Goal: Obtain resource: Download file/media

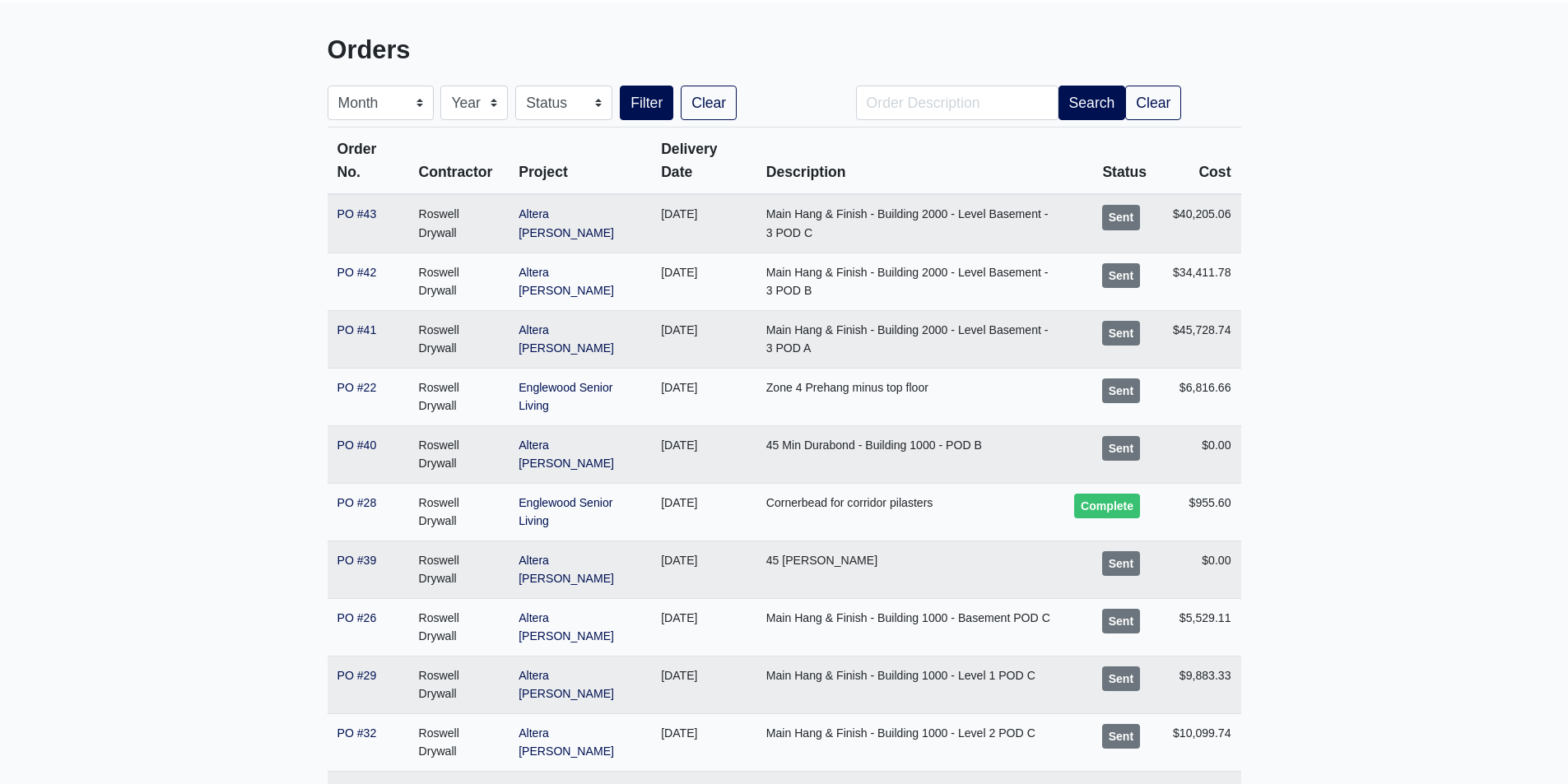
scroll to position [165, 0]
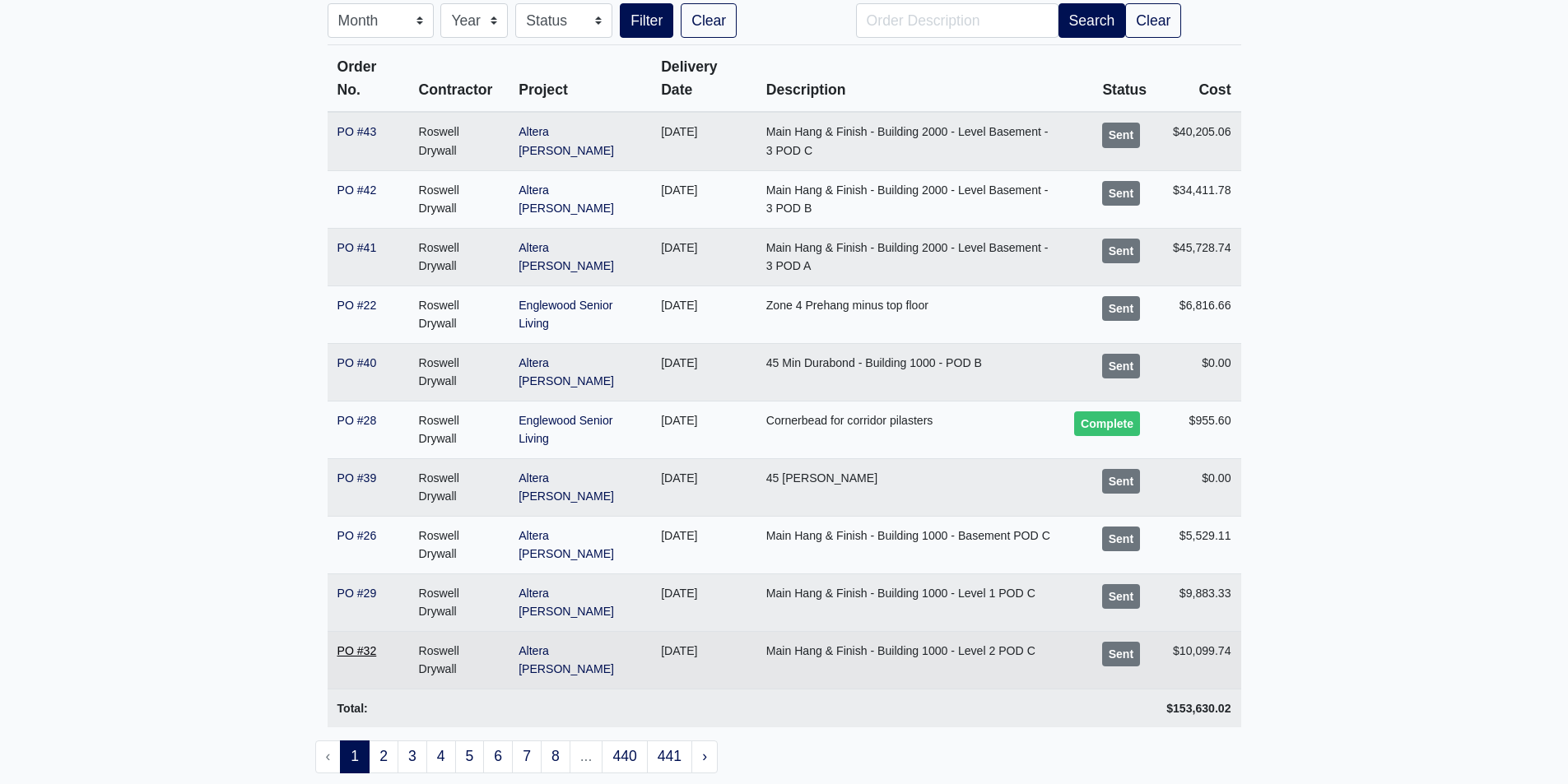
click at [347, 649] on link "PO #32" at bounding box center [357, 651] width 39 height 13
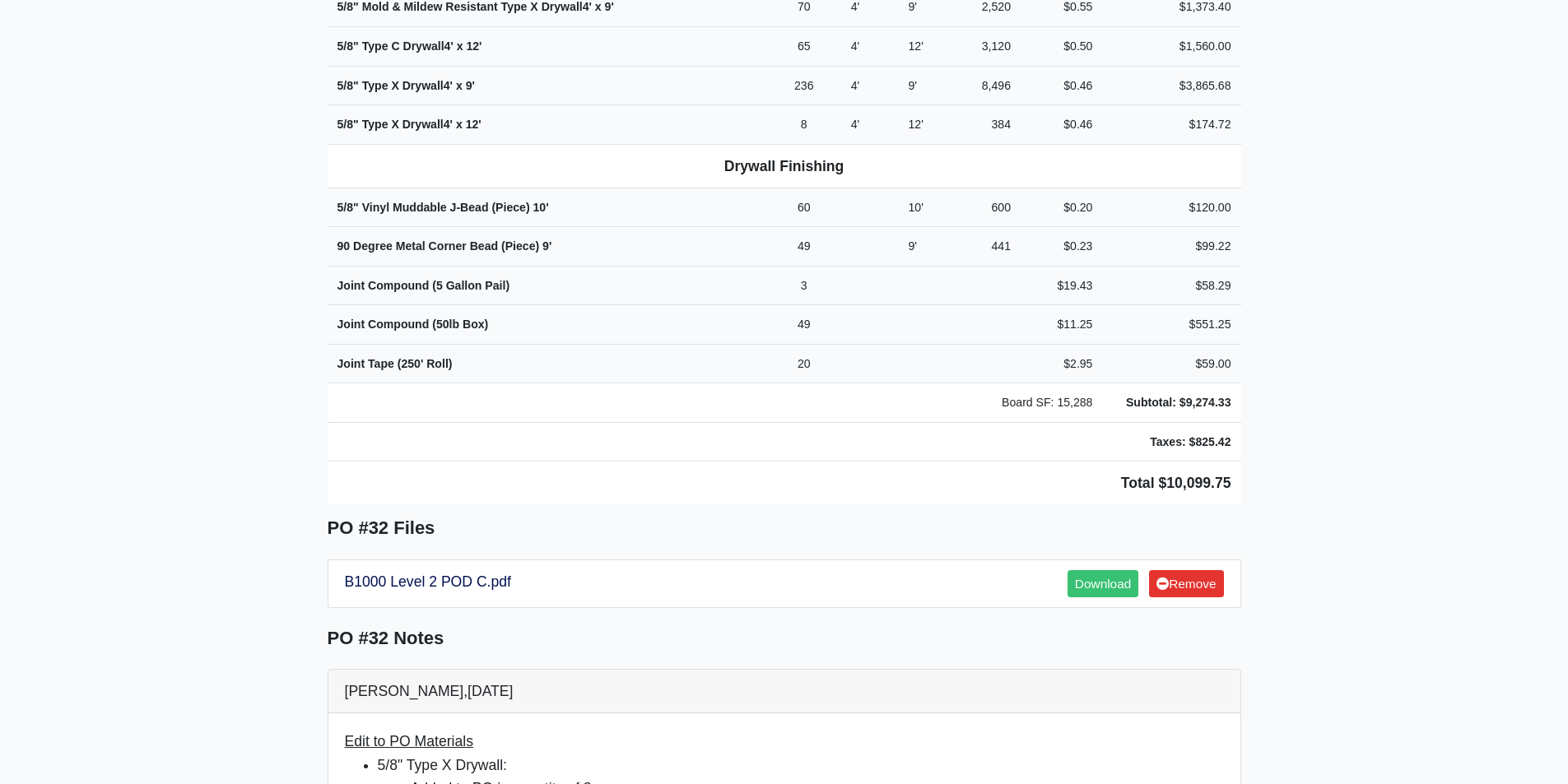
scroll to position [904, 0]
click at [461, 572] on link "B1000 Level 2 POD C.pdf" at bounding box center [428, 581] width 167 height 17
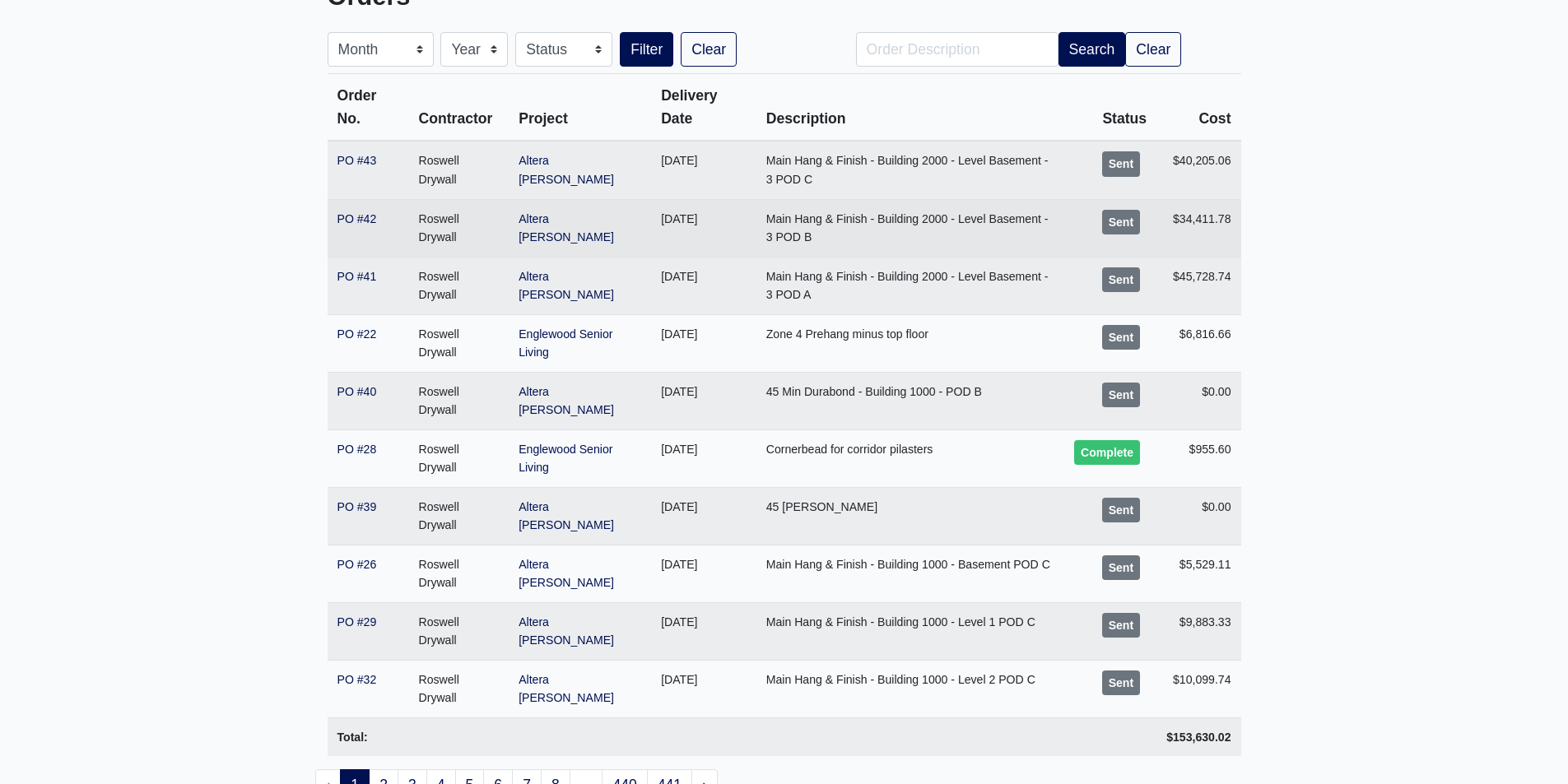
scroll to position [165, 0]
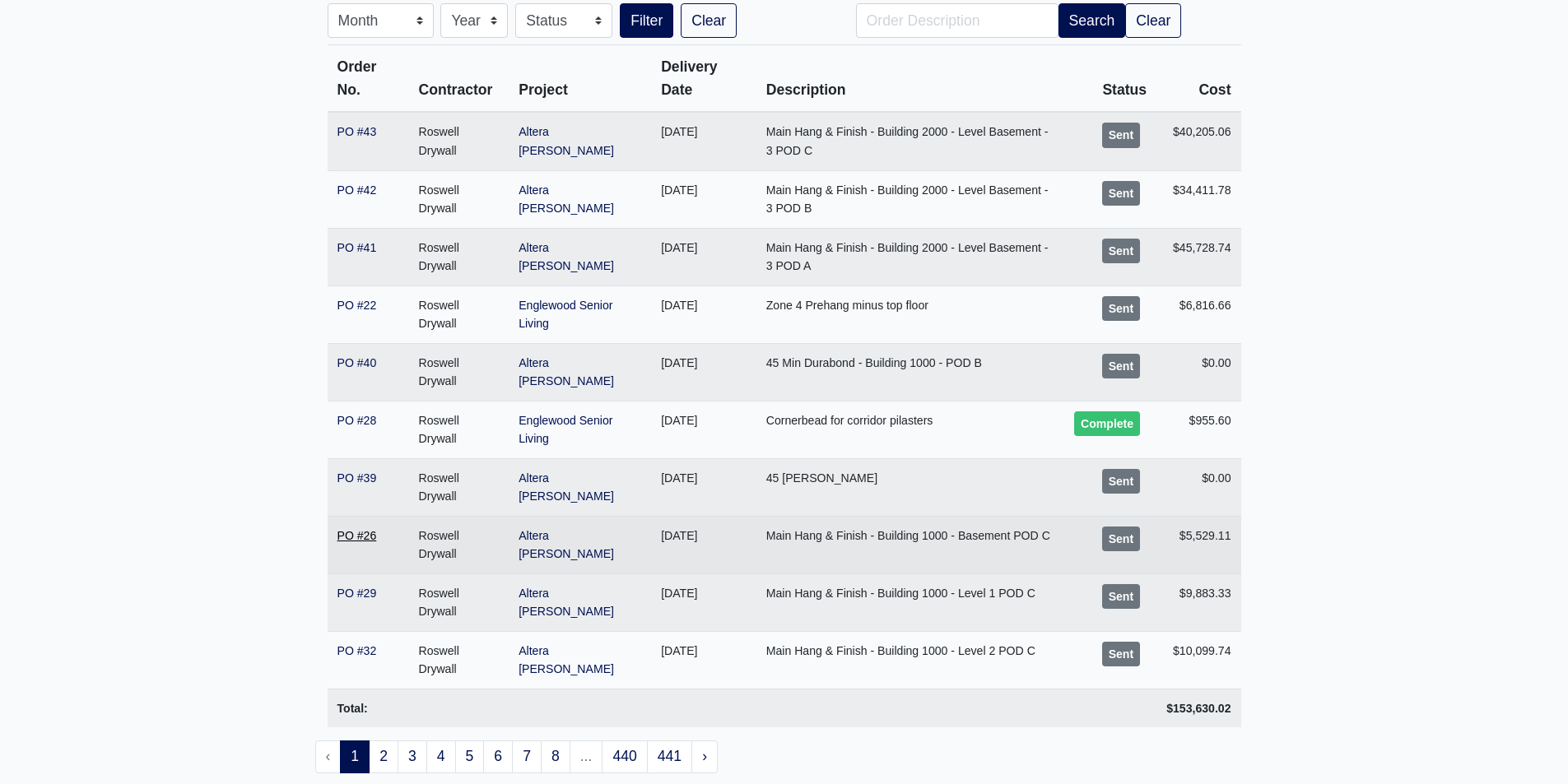
click at [361, 534] on link "PO #26" at bounding box center [357, 535] width 39 height 13
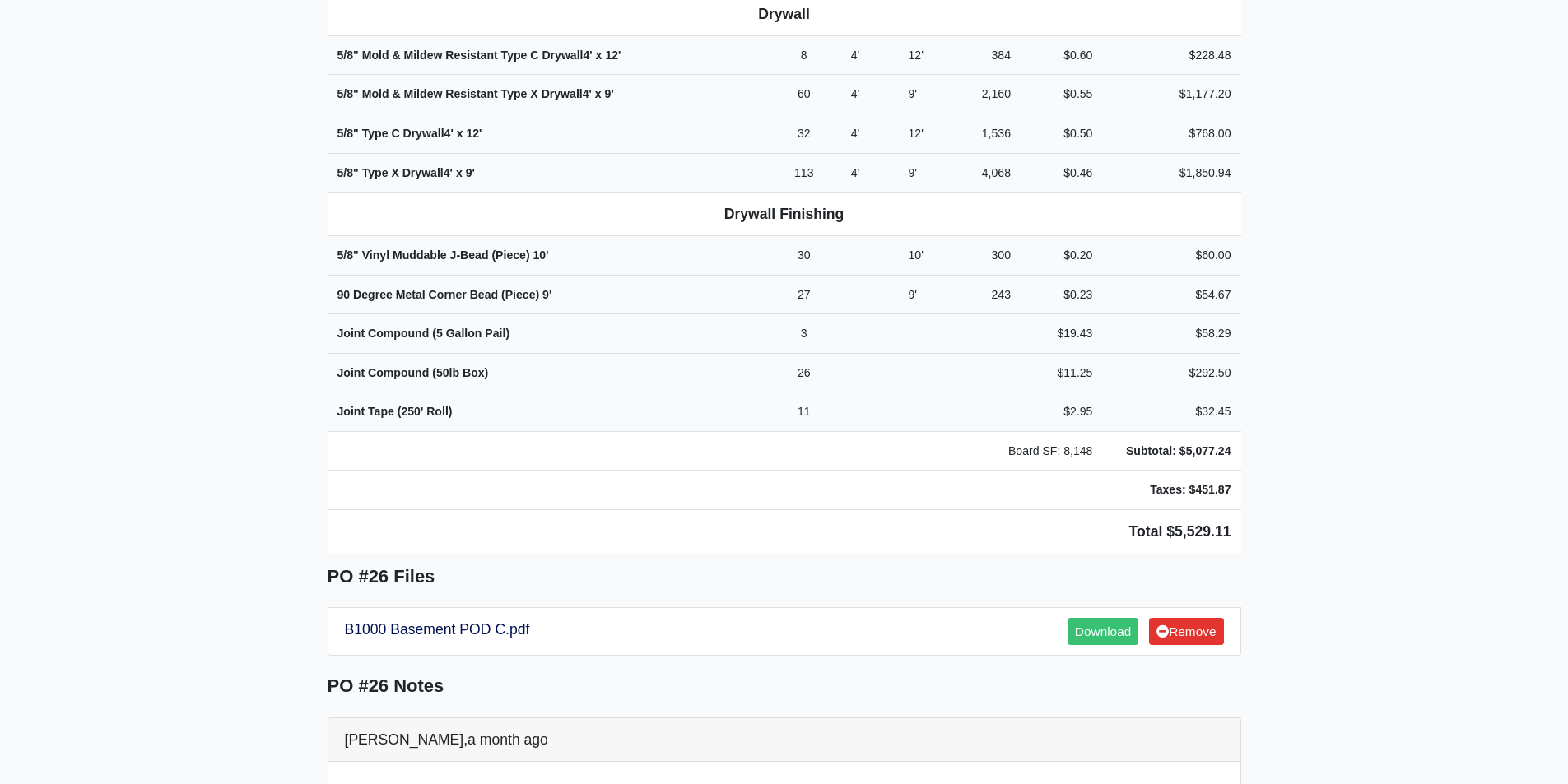
scroll to position [822, 0]
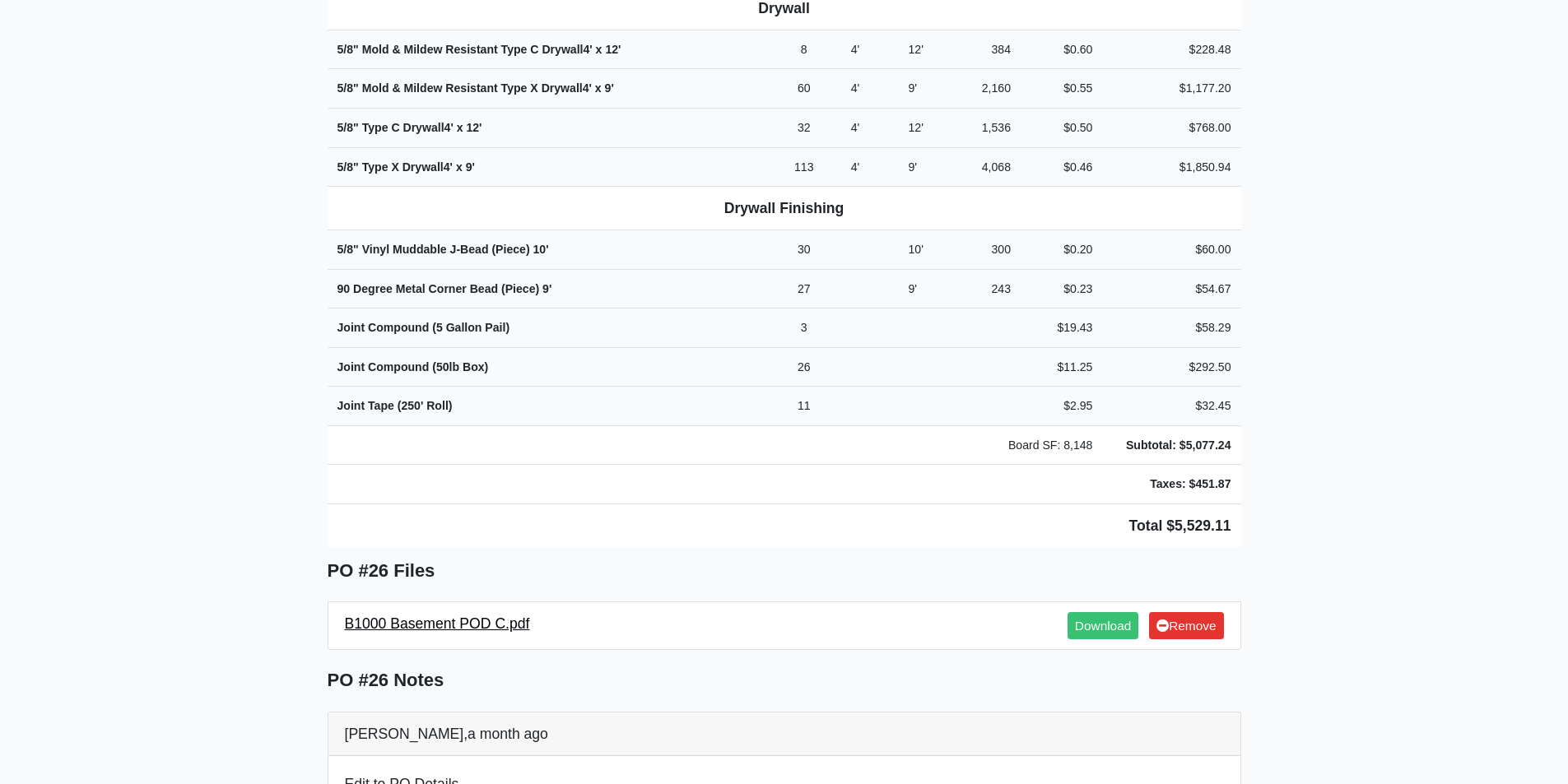
click at [460, 615] on link "B1000 Basement POD C.pdf" at bounding box center [437, 623] width 185 height 17
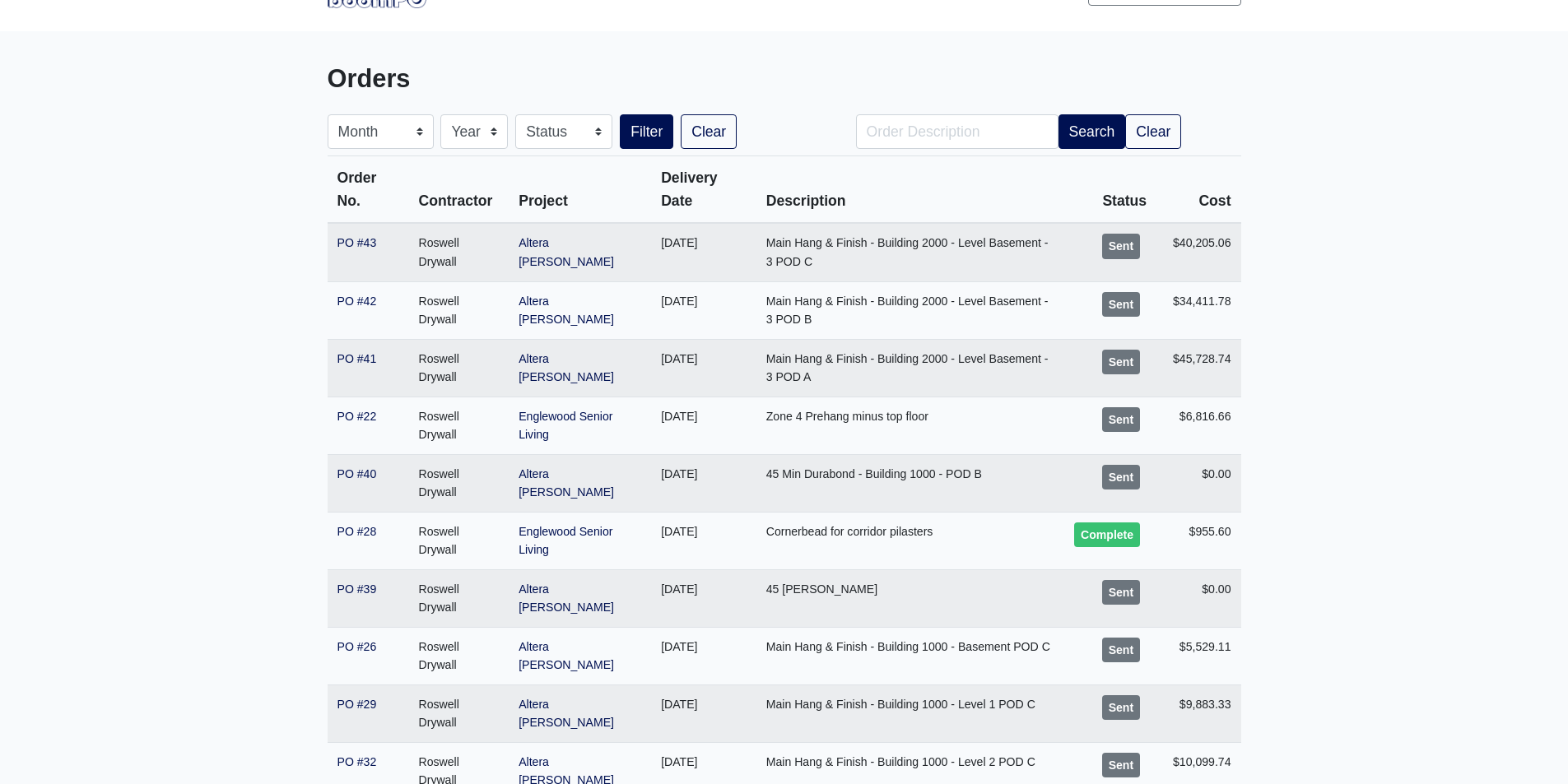
scroll to position [165, 0]
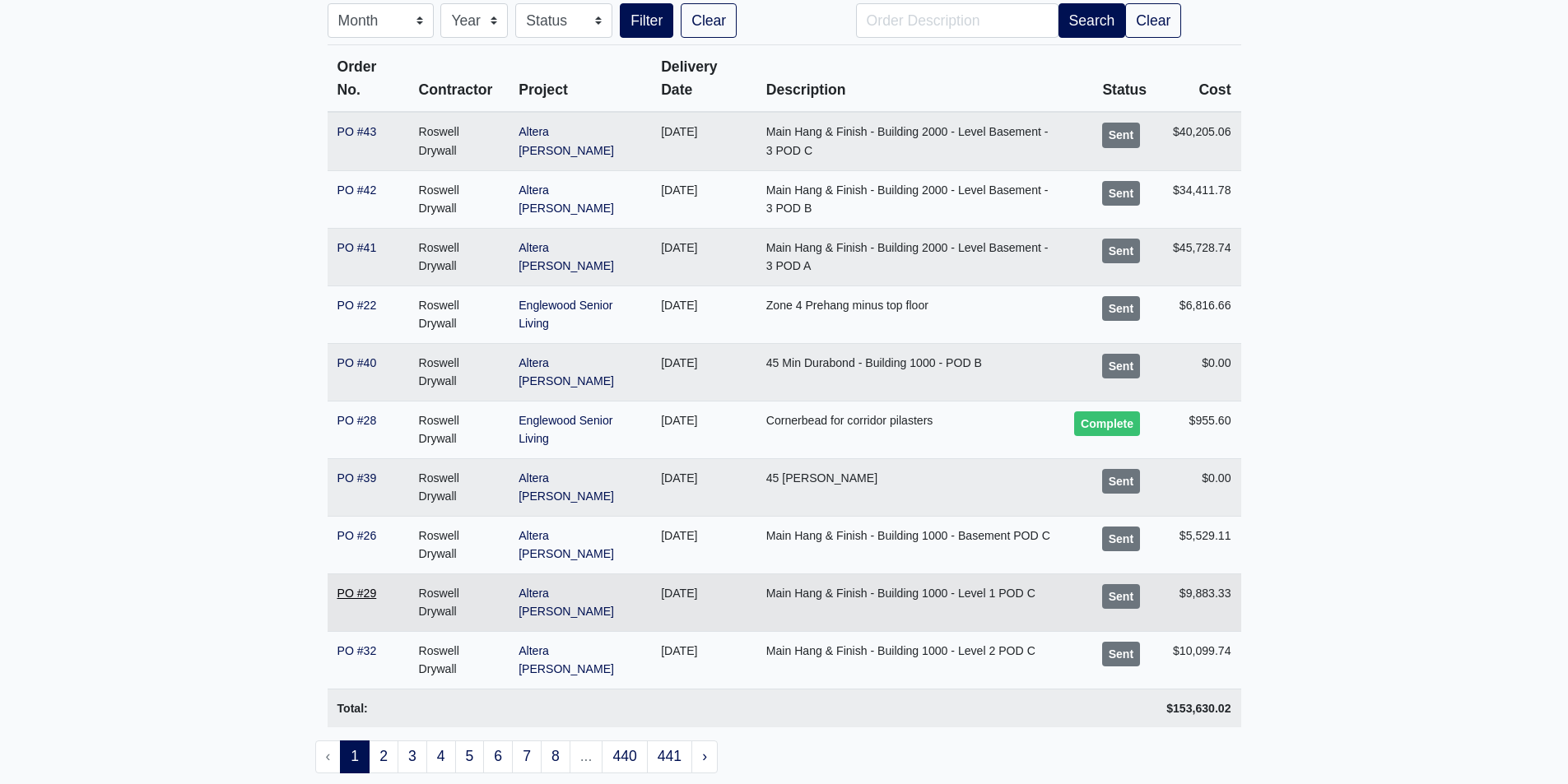
click at [370, 588] on link "PO #29" at bounding box center [357, 593] width 39 height 13
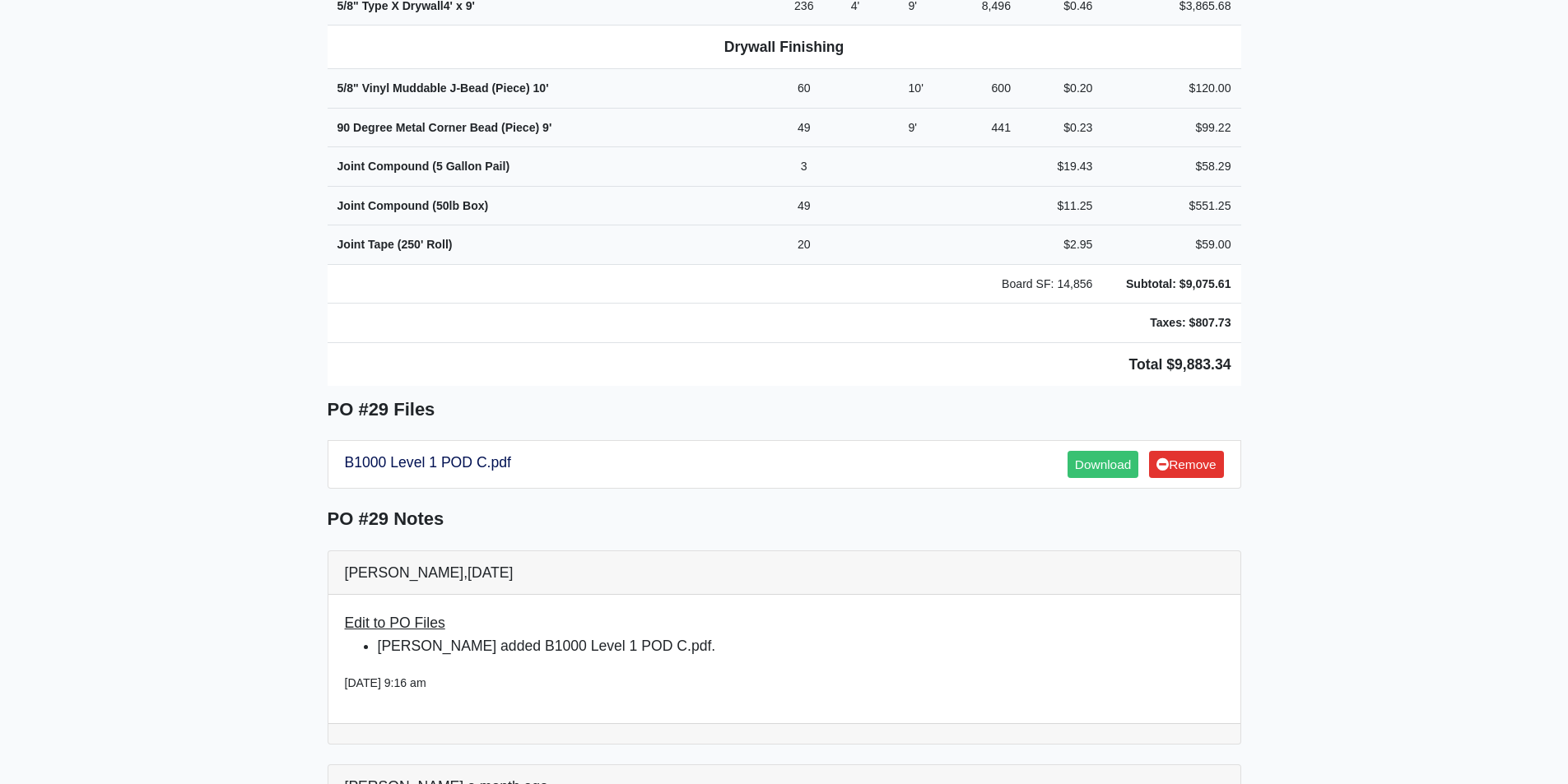
scroll to position [987, 0]
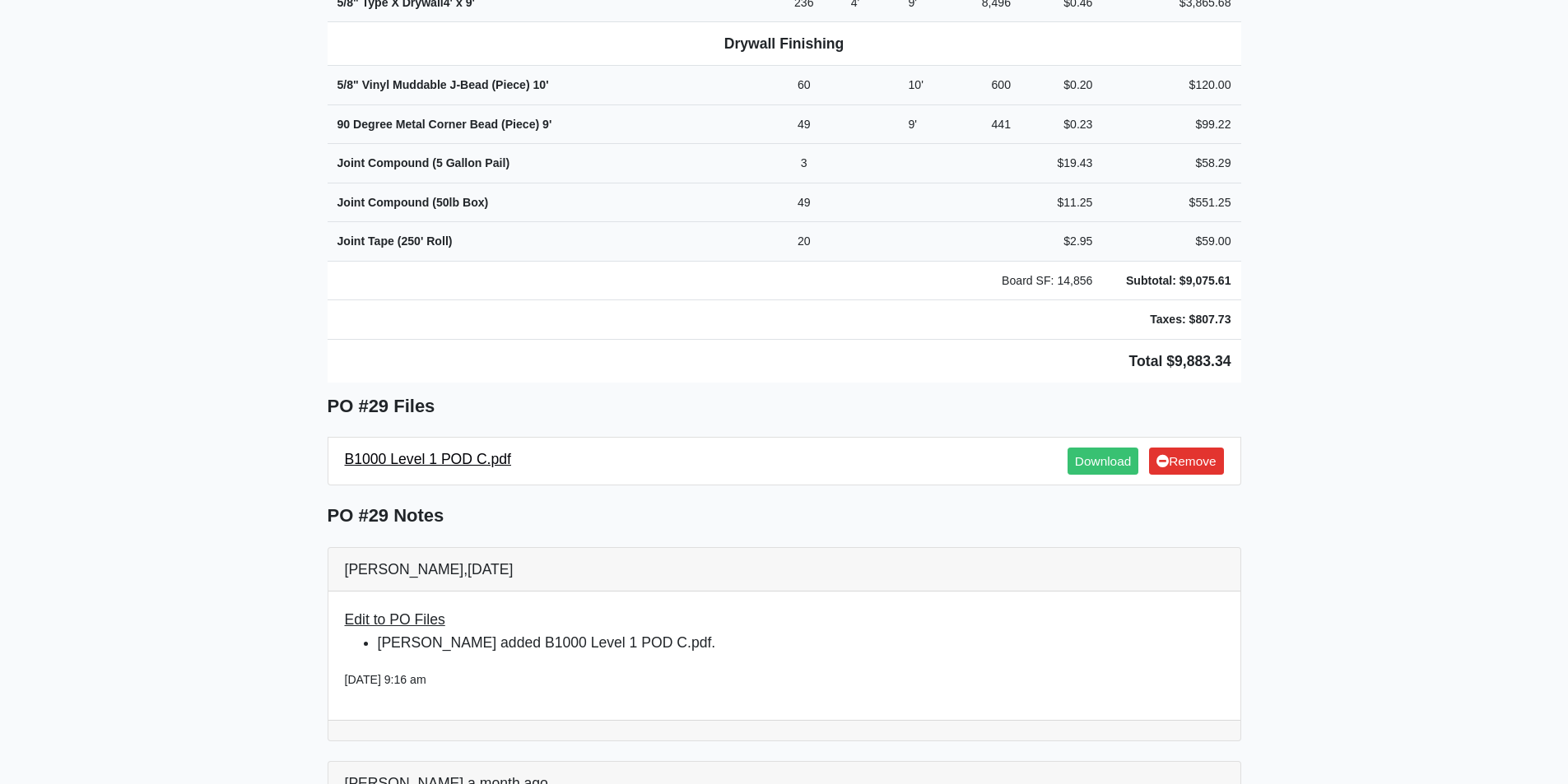
click at [410, 451] on link "B1000 Level 1 POD C.pdf" at bounding box center [428, 459] width 167 height 17
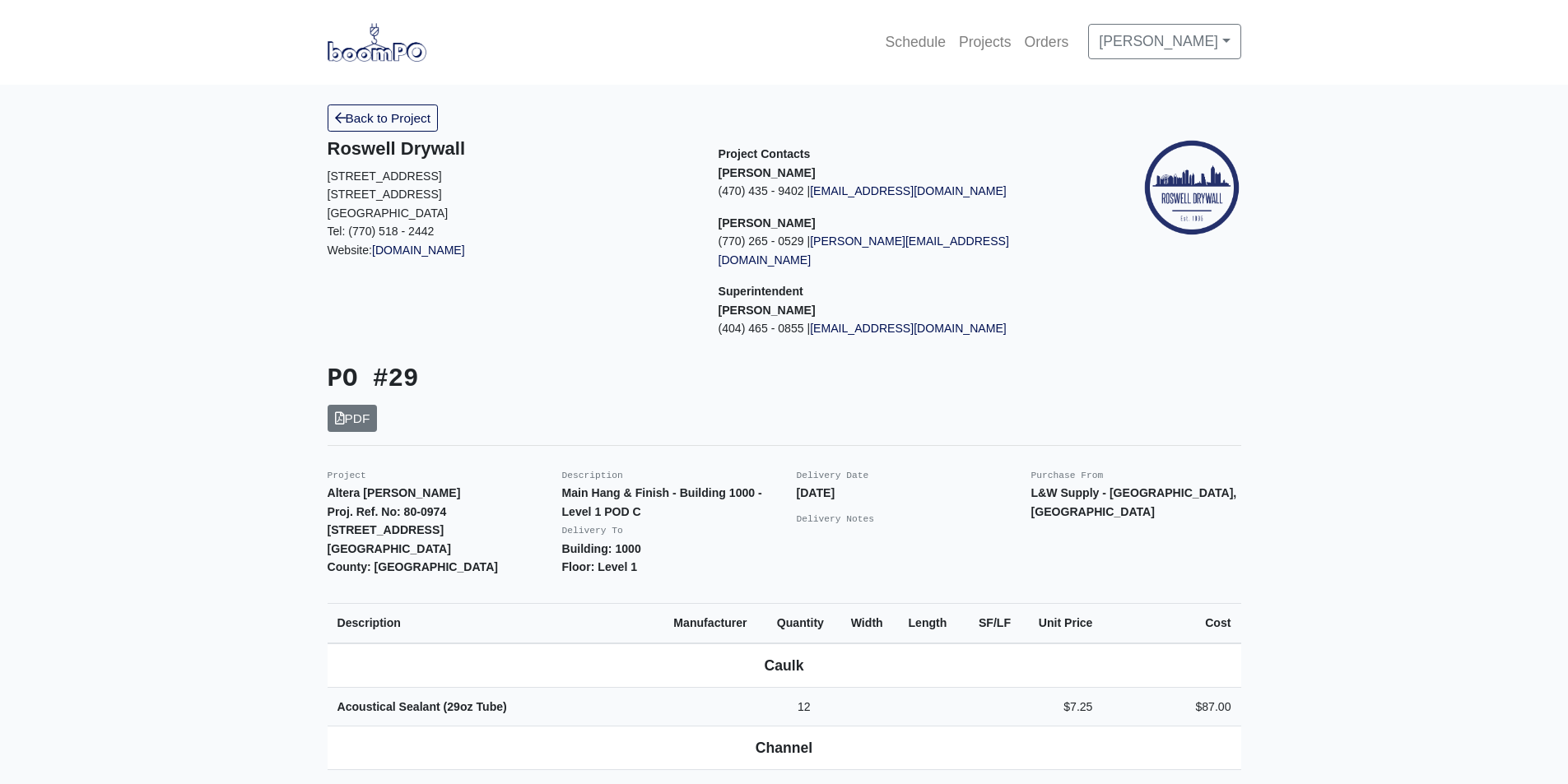
scroll to position [987, 0]
